Goal: Transaction & Acquisition: Subscribe to service/newsletter

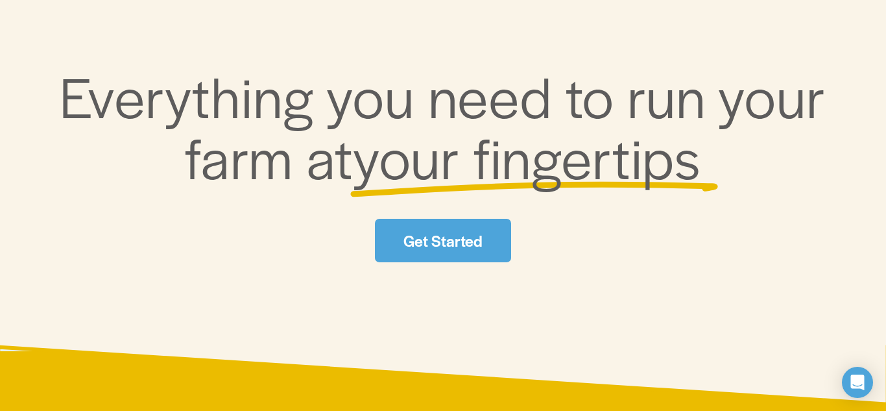
scroll to position [175, 0]
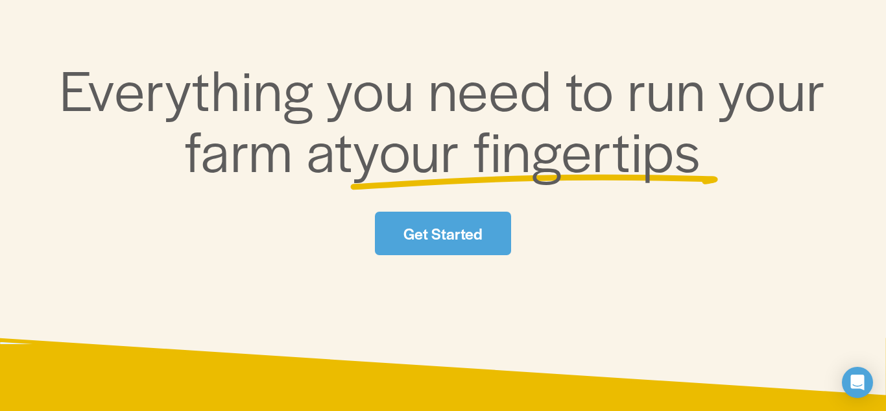
click at [467, 221] on link "Get Started" at bounding box center [443, 232] width 136 height 43
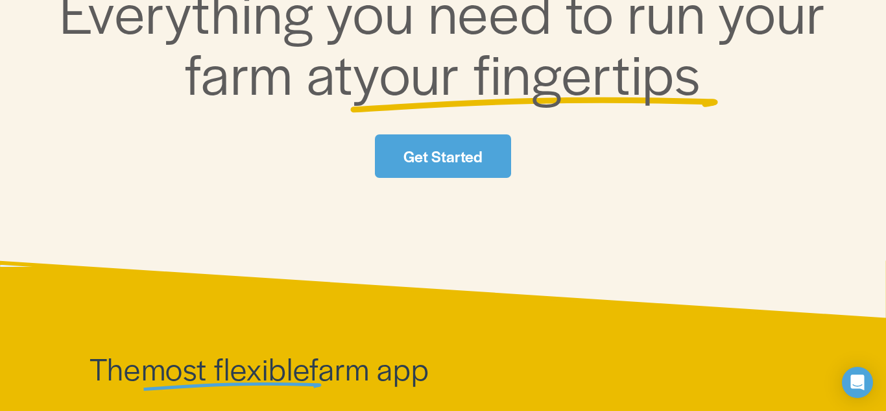
scroll to position [259, 0]
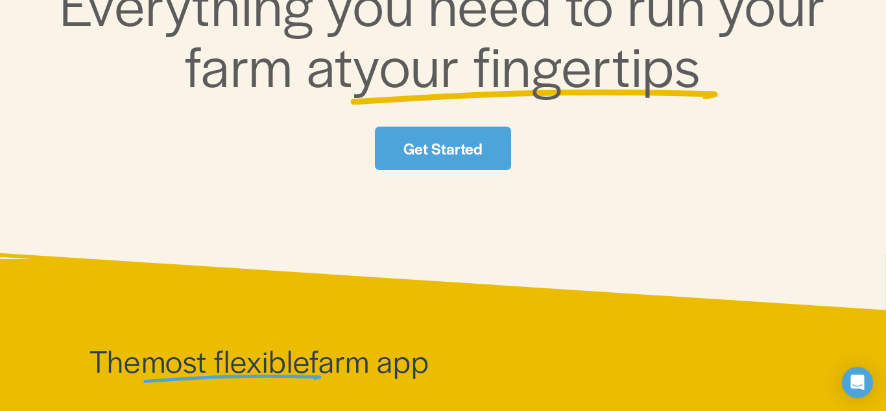
click at [457, 154] on link "Get Started" at bounding box center [443, 148] width 136 height 43
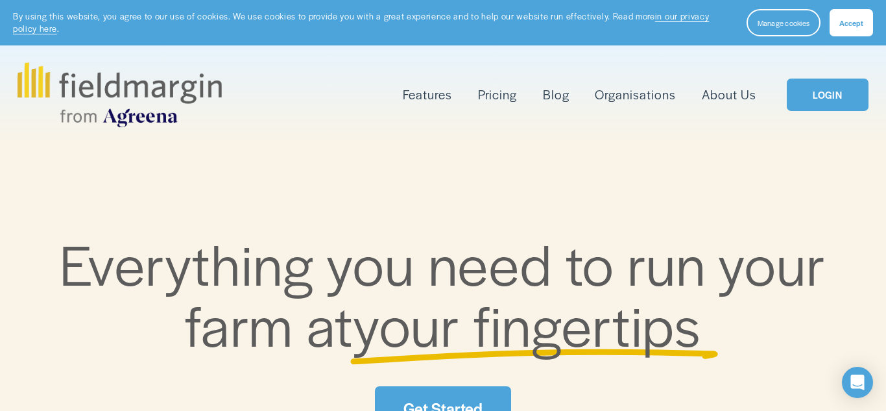
click at [820, 104] on link "LOGIN" at bounding box center [828, 94] width 82 height 33
